Goal: Transaction & Acquisition: Obtain resource

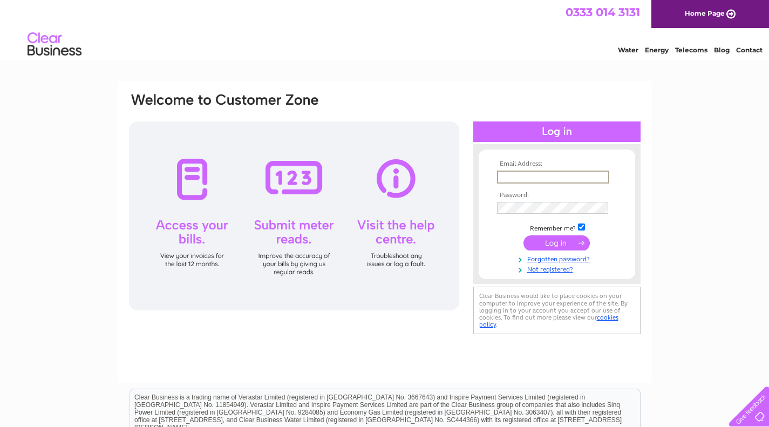
click at [593, 174] on input "text" at bounding box center [553, 177] width 112 height 13
type input "[EMAIL_ADDRESS][DOMAIN_NAME]"
click at [523, 235] on input "submit" at bounding box center [556, 242] width 66 height 15
click at [547, 241] on input "submit" at bounding box center [556, 242] width 66 height 15
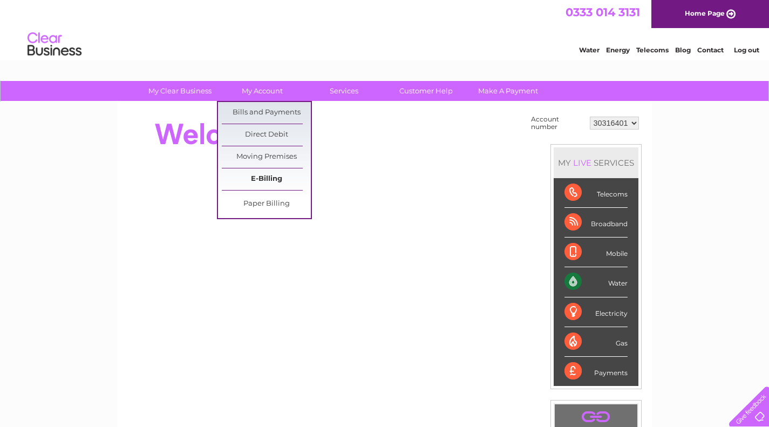
click at [270, 178] on link "E-Billing" at bounding box center [266, 179] width 89 height 22
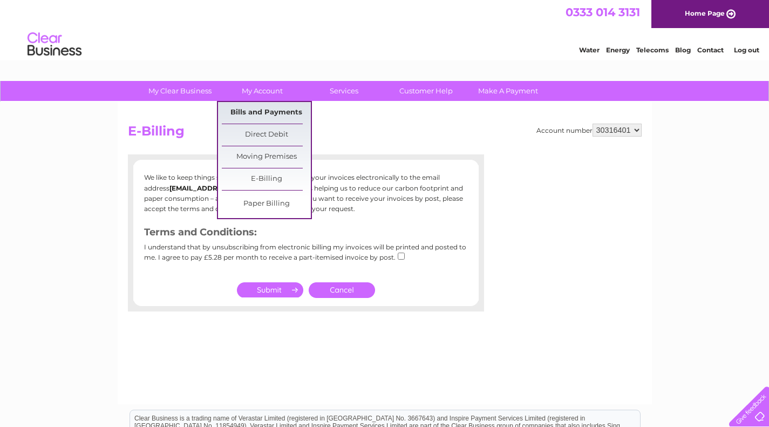
click at [273, 113] on link "Bills and Payments" at bounding box center [266, 113] width 89 height 22
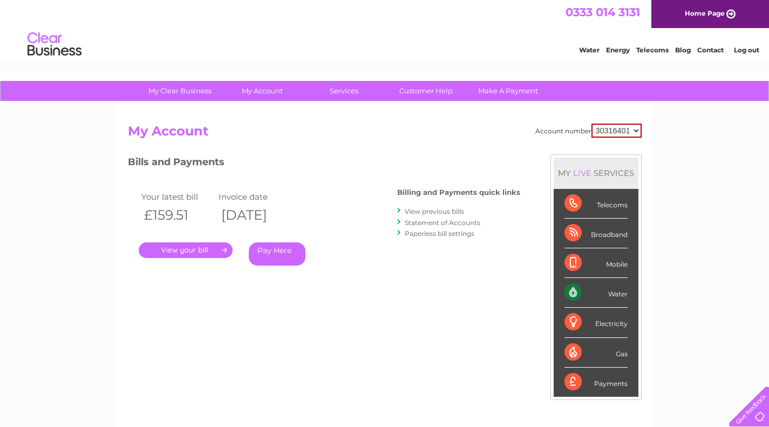
click at [205, 254] on link "." at bounding box center [186, 250] width 94 height 16
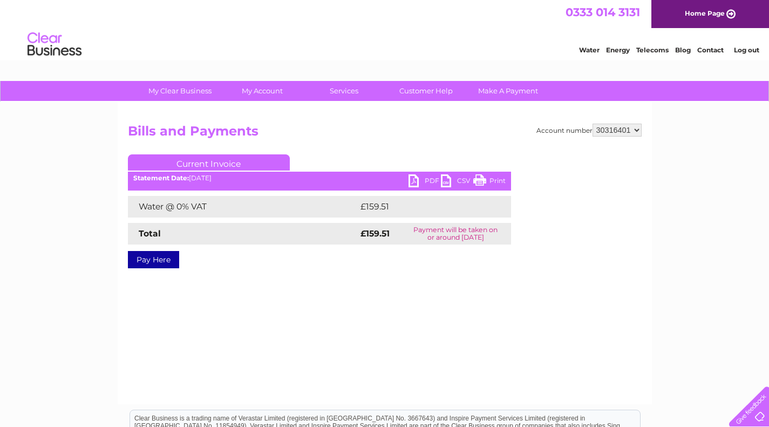
click at [416, 182] on link "PDF" at bounding box center [425, 182] width 32 height 16
